Goal: Task Accomplishment & Management: Use online tool/utility

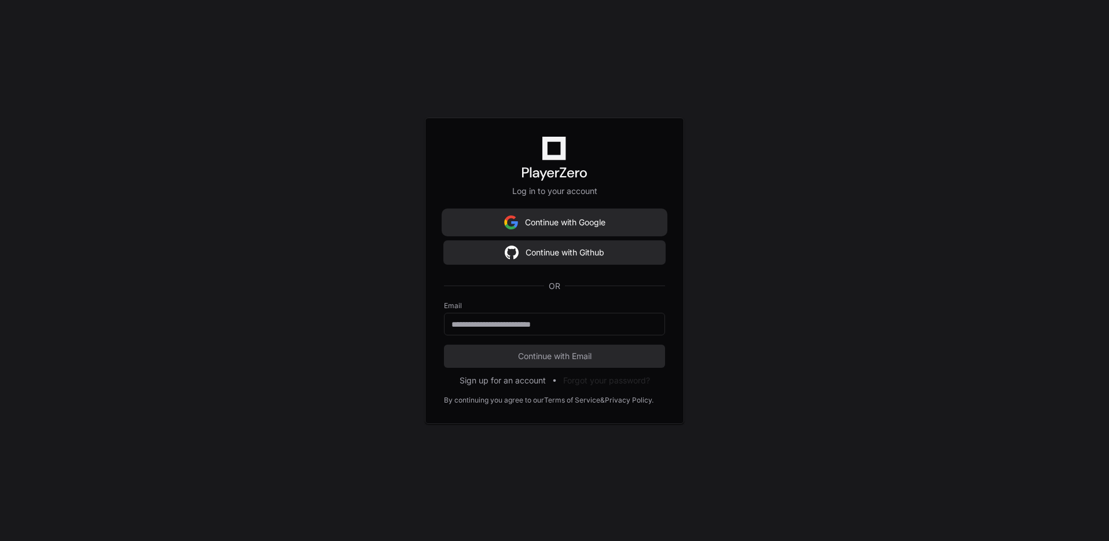
click at [555, 224] on button "Continue with Google" at bounding box center [554, 222] width 221 height 23
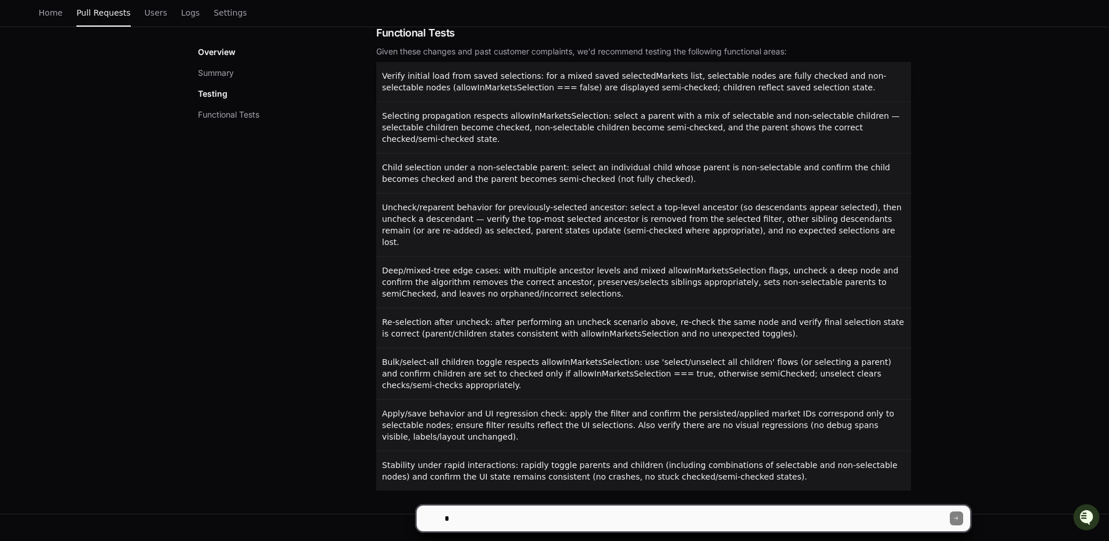
scroll to position [793, 0]
